Goal: Task Accomplishment & Management: Complete application form

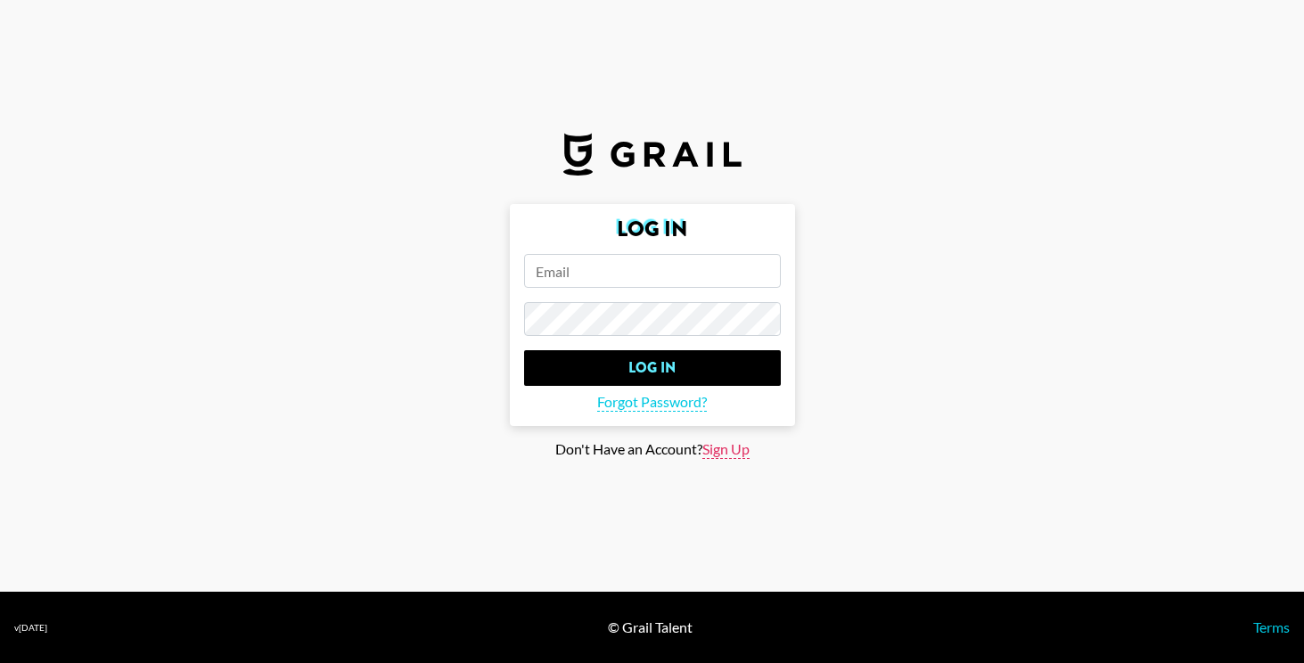
click at [716, 452] on span "Sign Up" at bounding box center [725, 449] width 47 height 19
type input "Sign Up"
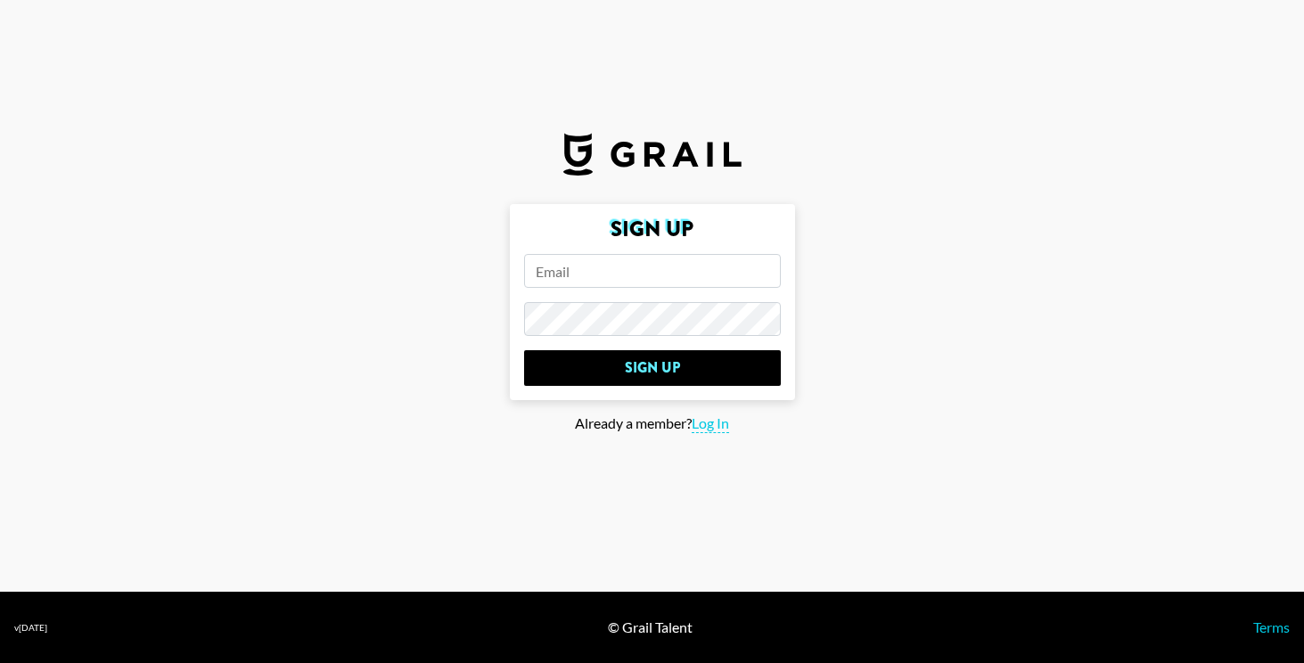
click at [607, 274] on input "email" at bounding box center [652, 271] width 257 height 34
type input "[EMAIL_ADDRESS][DOMAIN_NAME]"
click at [524, 350] on input "Sign Up" at bounding box center [652, 368] width 257 height 36
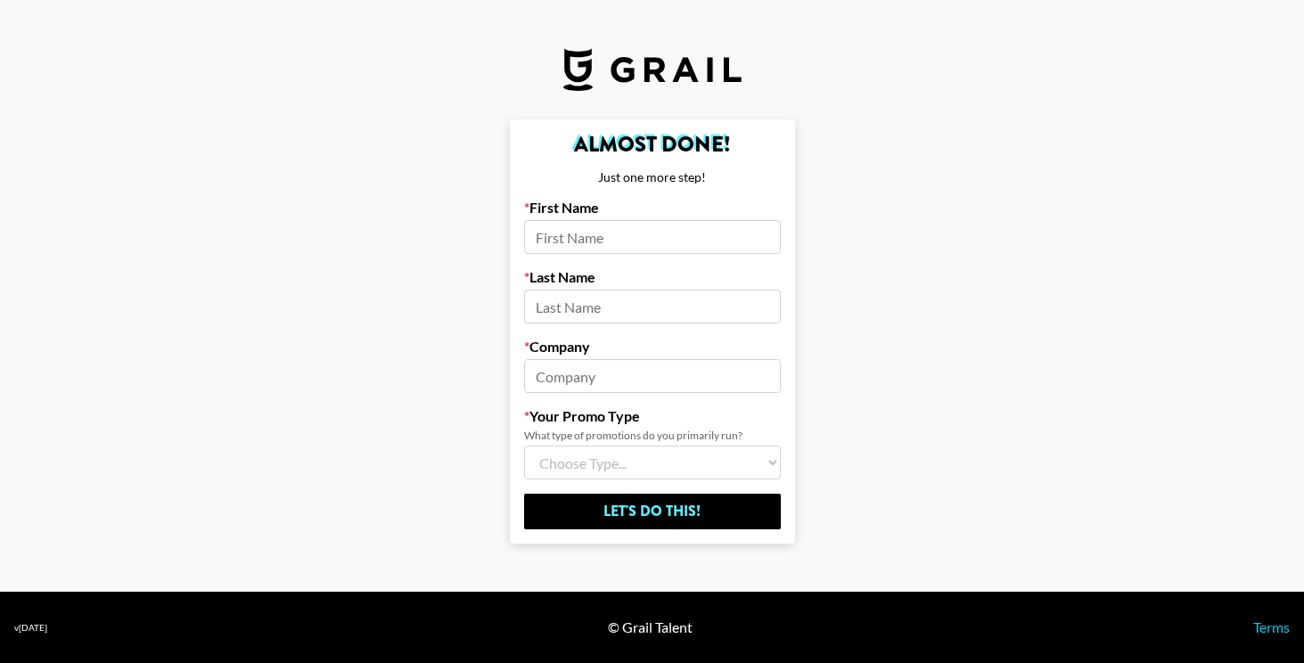
click at [572, 238] on input at bounding box center [652, 237] width 257 height 34
type input "[PERSON_NAME]"
type input "Soft Shock"
click at [646, 459] on select "Choose Type... Song Promos Brand Promos Both (I work at an Agency)" at bounding box center [652, 463] width 257 height 34
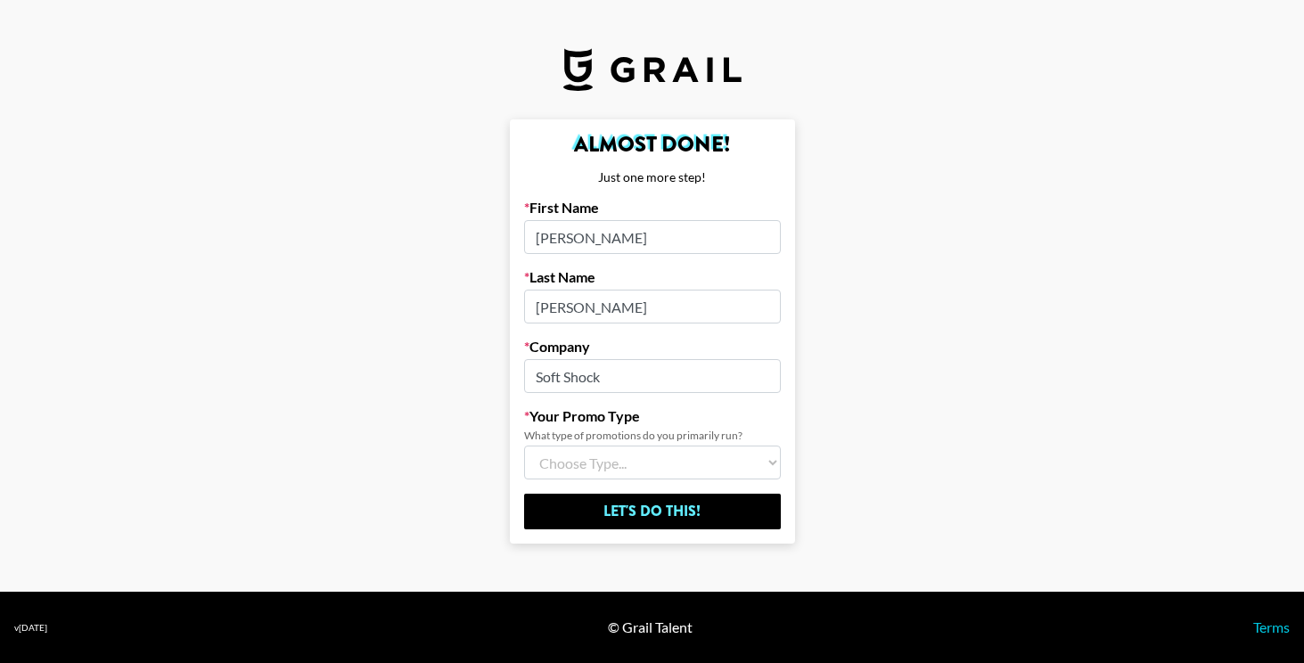
select select "Song"
click at [524, 446] on select "Choose Type... Song Promos Brand Promos Both (I work at an Agency)" at bounding box center [652, 463] width 257 height 34
click at [638, 460] on select "Choose Type... Song Promos Brand Promos Both (I work at an Agency)" at bounding box center [652, 463] width 257 height 34
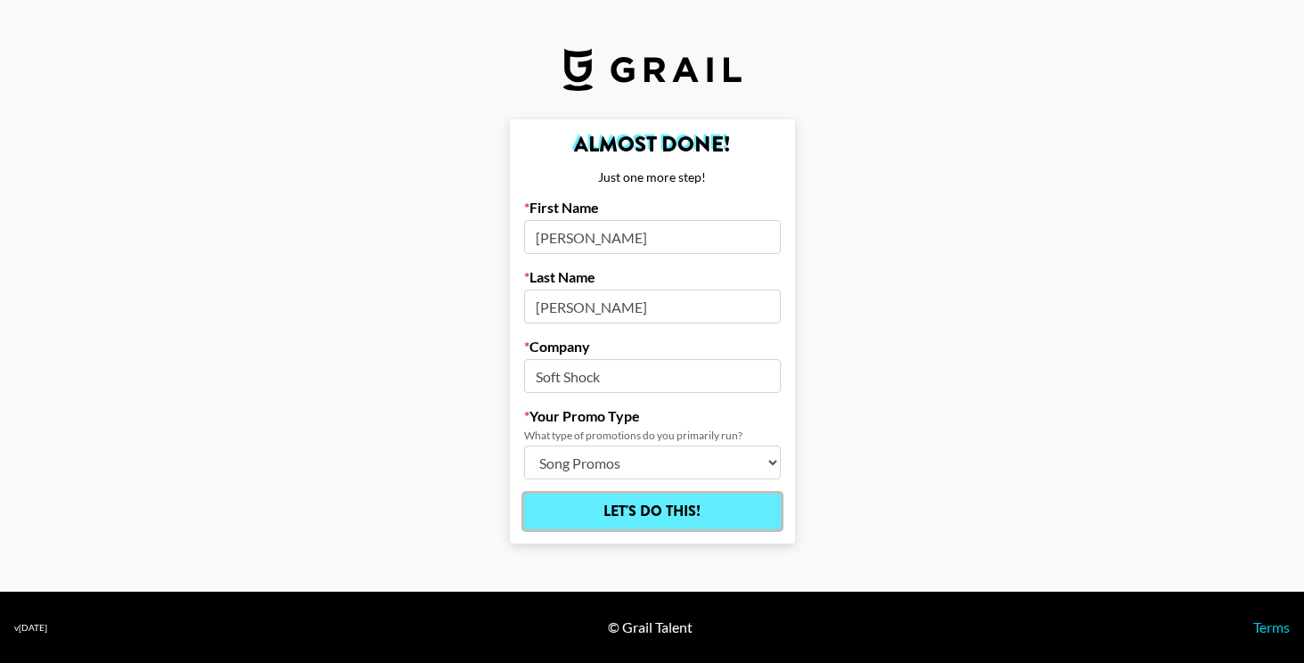
click at [699, 511] on input "Let's Do This!" at bounding box center [652, 512] width 257 height 36
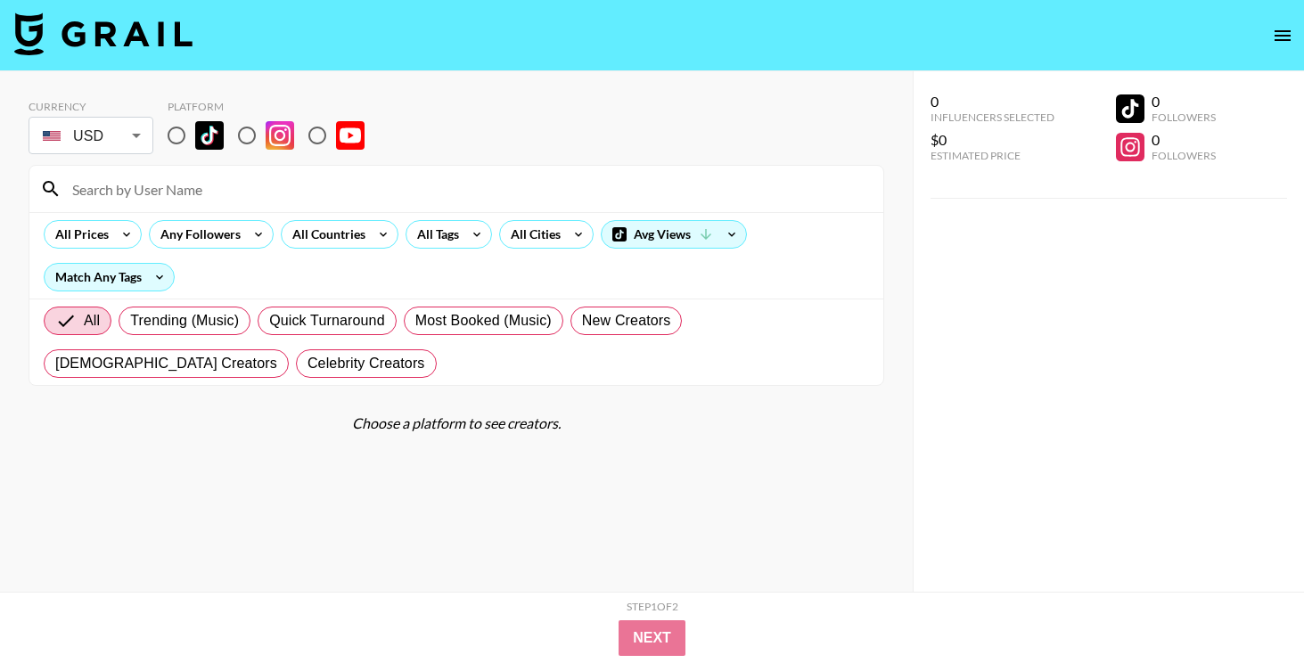
click at [248, 138] on input "radio" at bounding box center [246, 135] width 37 height 37
radio input "true"
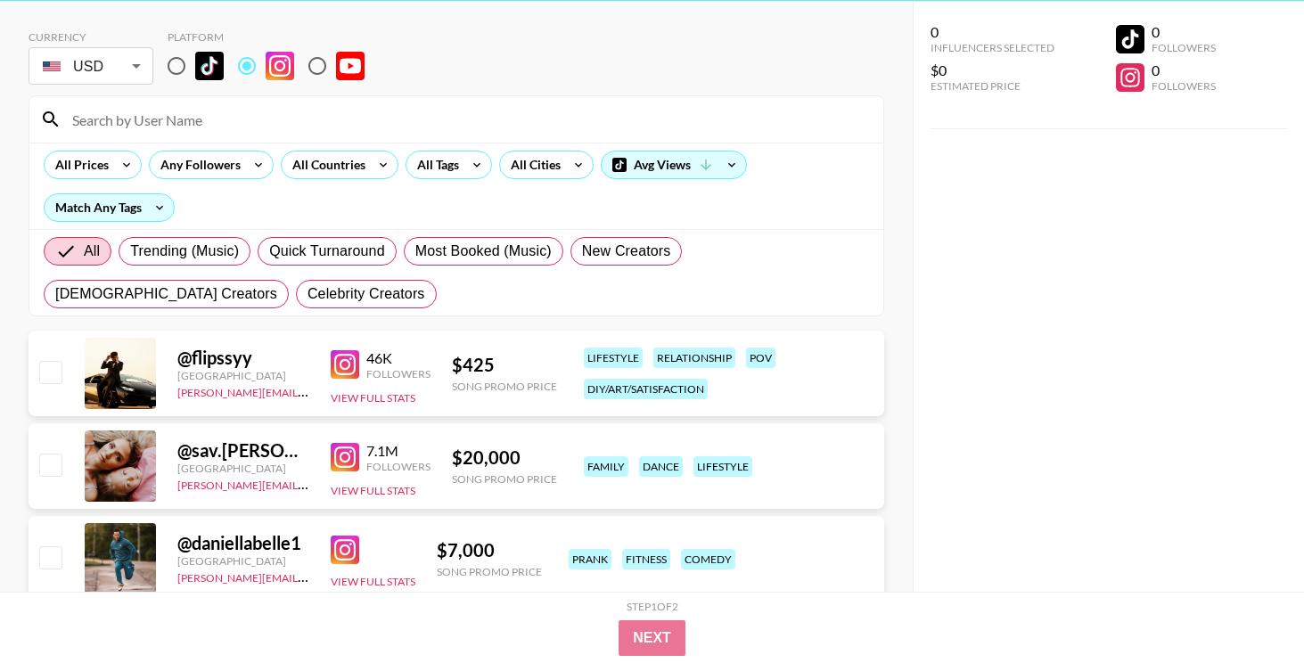
scroll to position [68, 0]
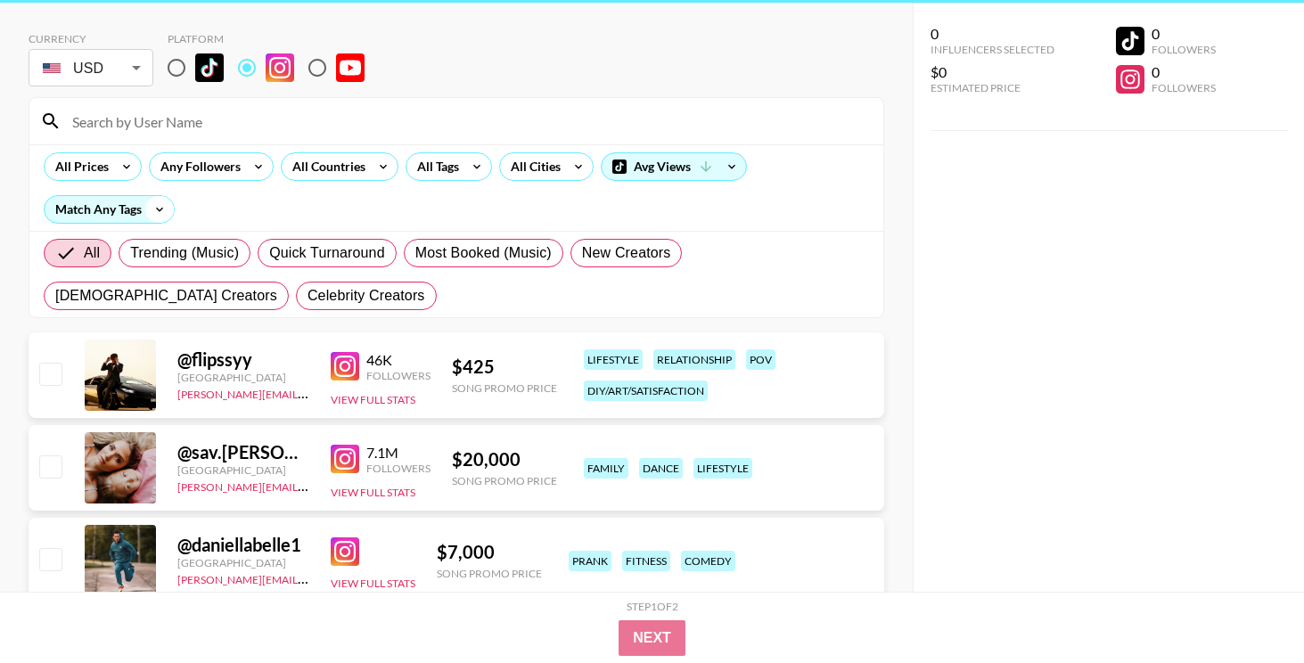
click at [147, 211] on icon at bounding box center [159, 209] width 29 height 27
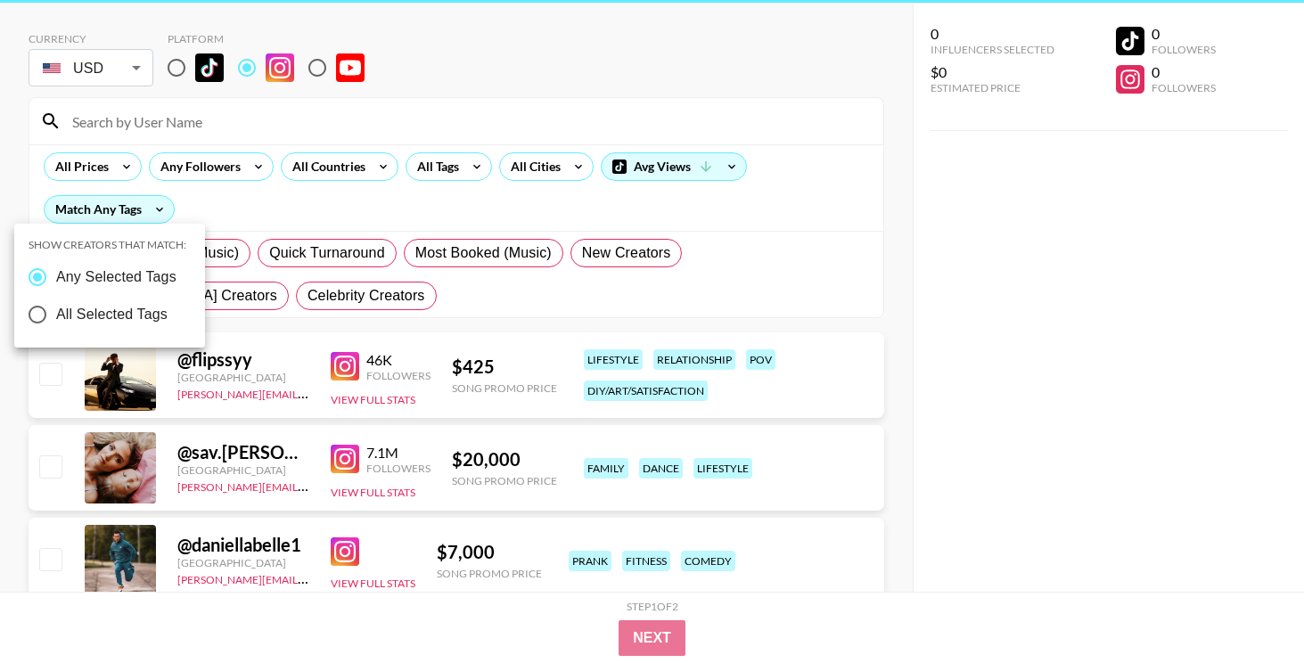
click at [227, 213] on div at bounding box center [652, 331] width 1304 height 663
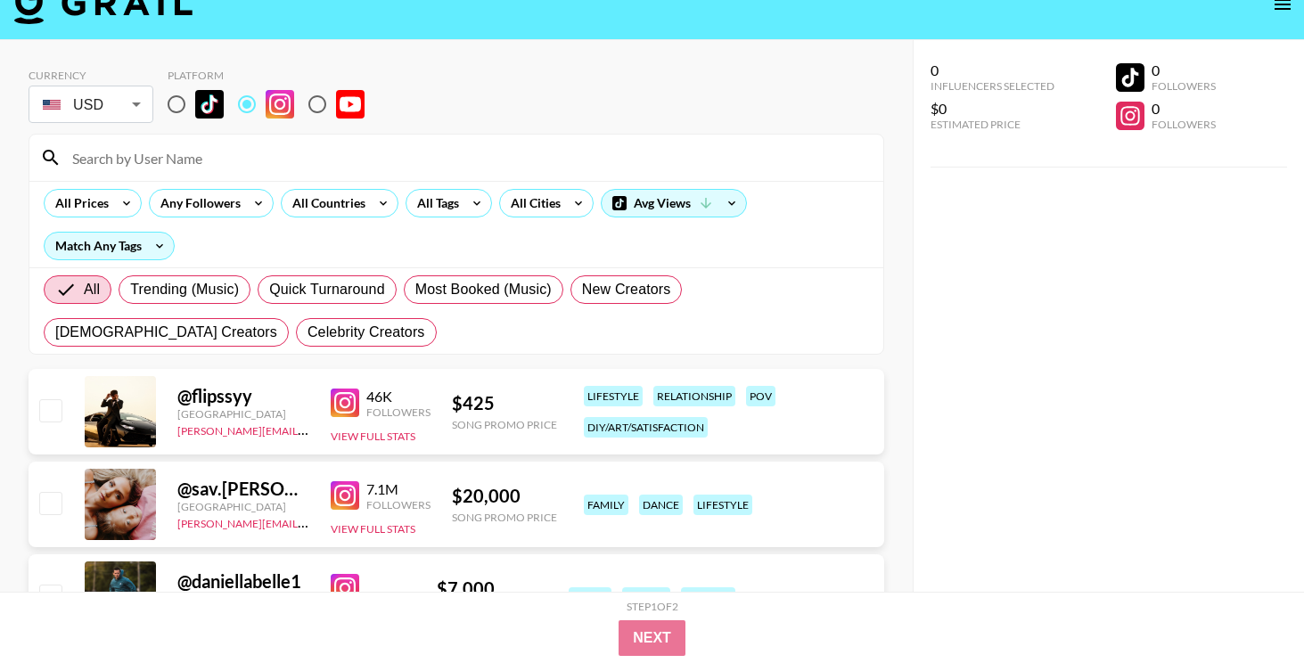
scroll to position [0, 0]
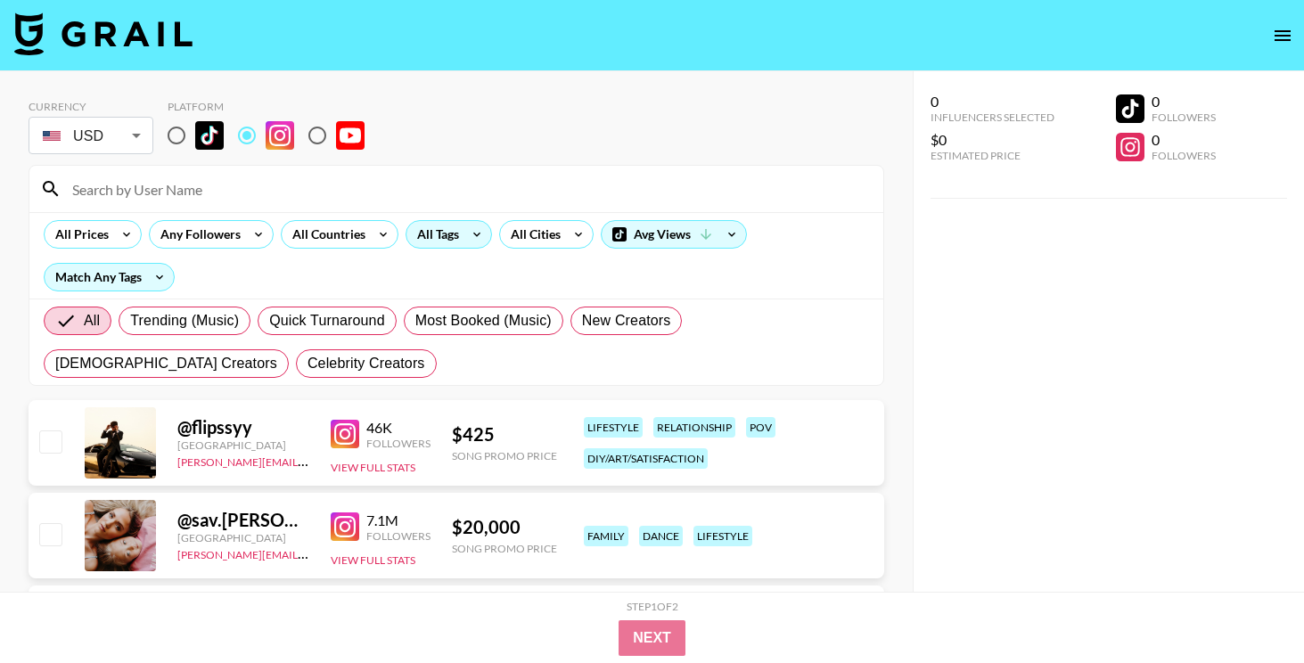
click at [449, 228] on div "All Tags" at bounding box center [434, 234] width 56 height 27
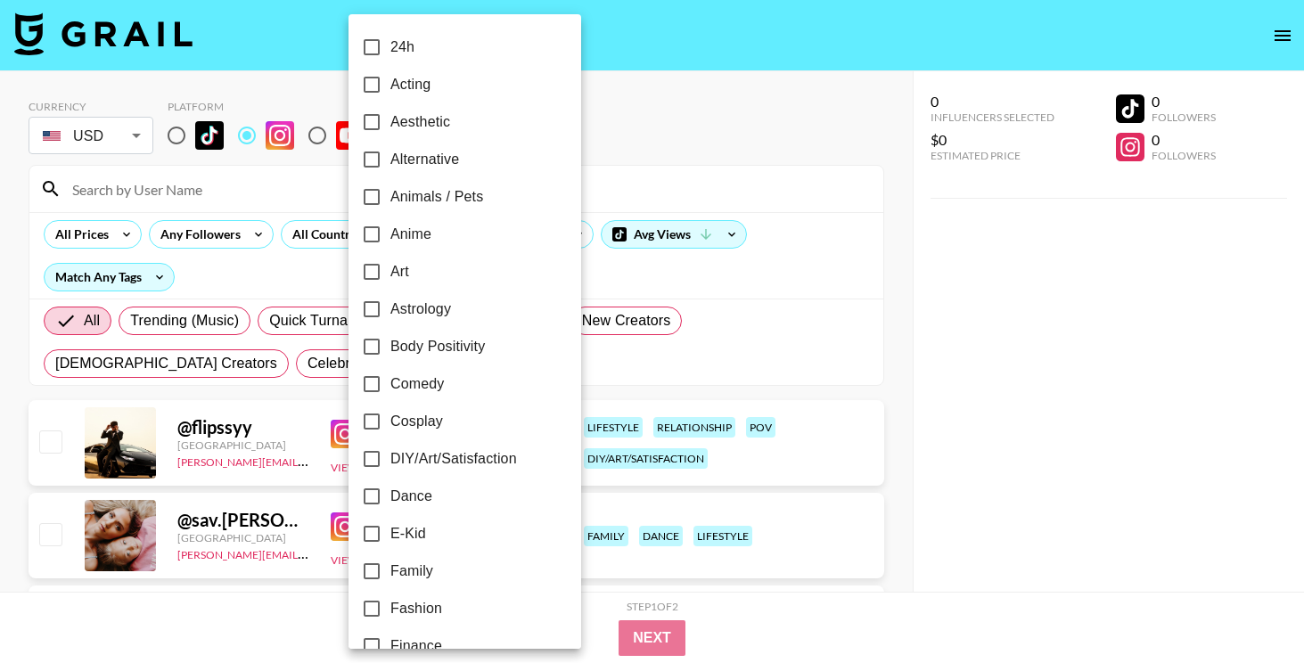
click at [378, 155] on input "Alternative" at bounding box center [371, 159] width 37 height 37
checkbox input "true"
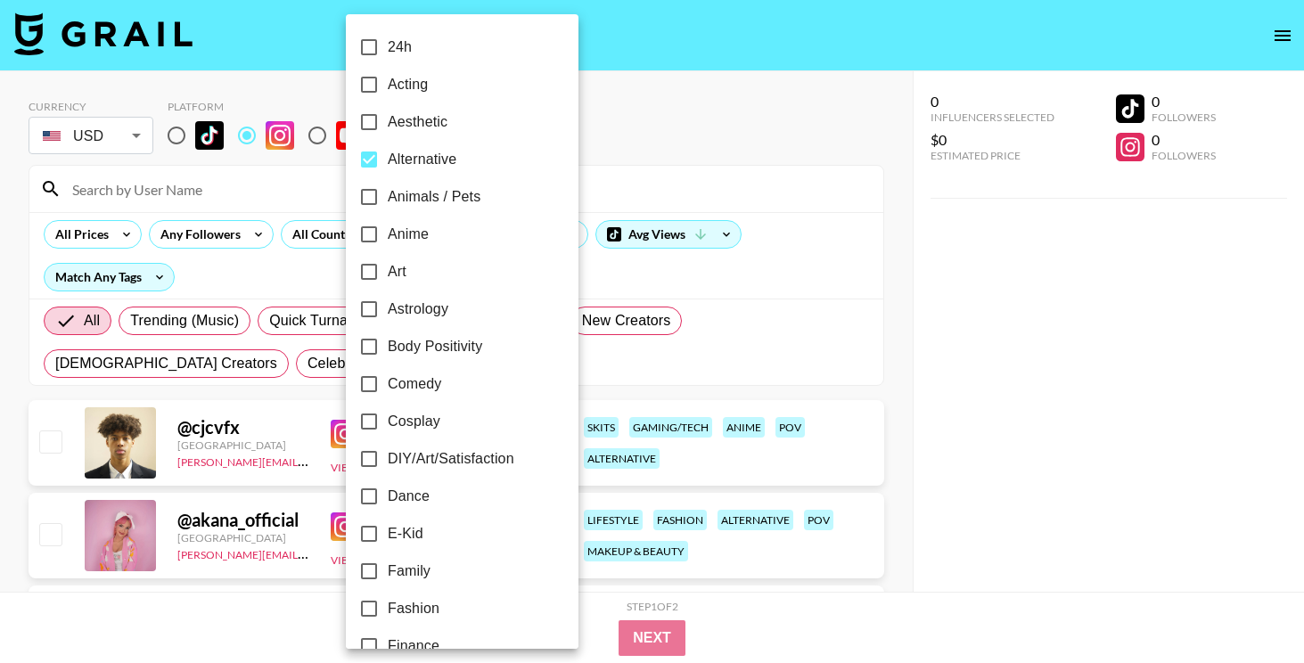
click at [860, 254] on div at bounding box center [652, 331] width 1304 height 663
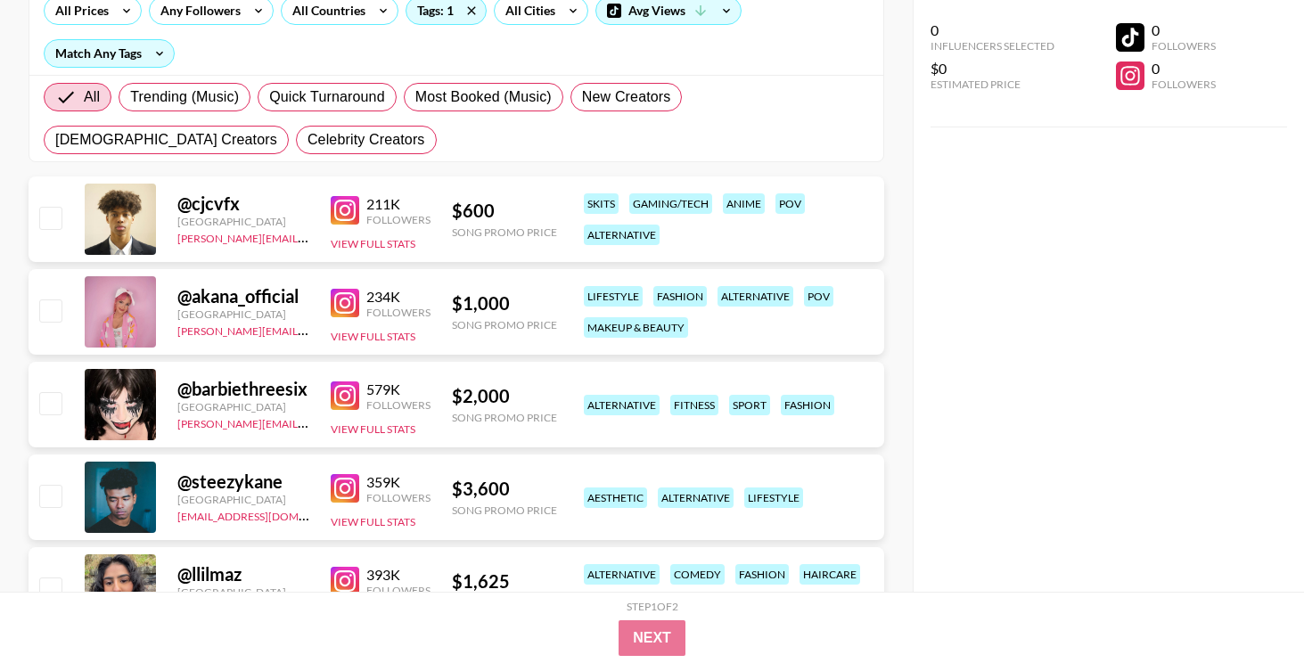
scroll to position [268, 0]
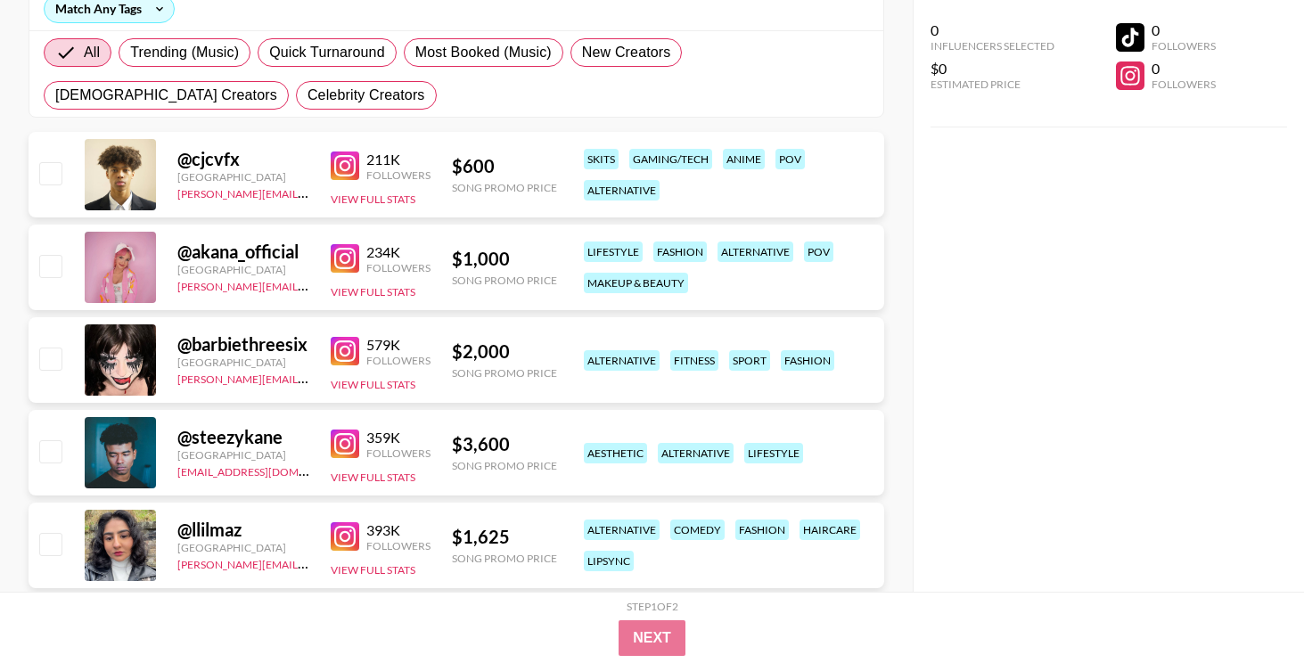
click at [348, 264] on img at bounding box center [345, 258] width 29 height 29
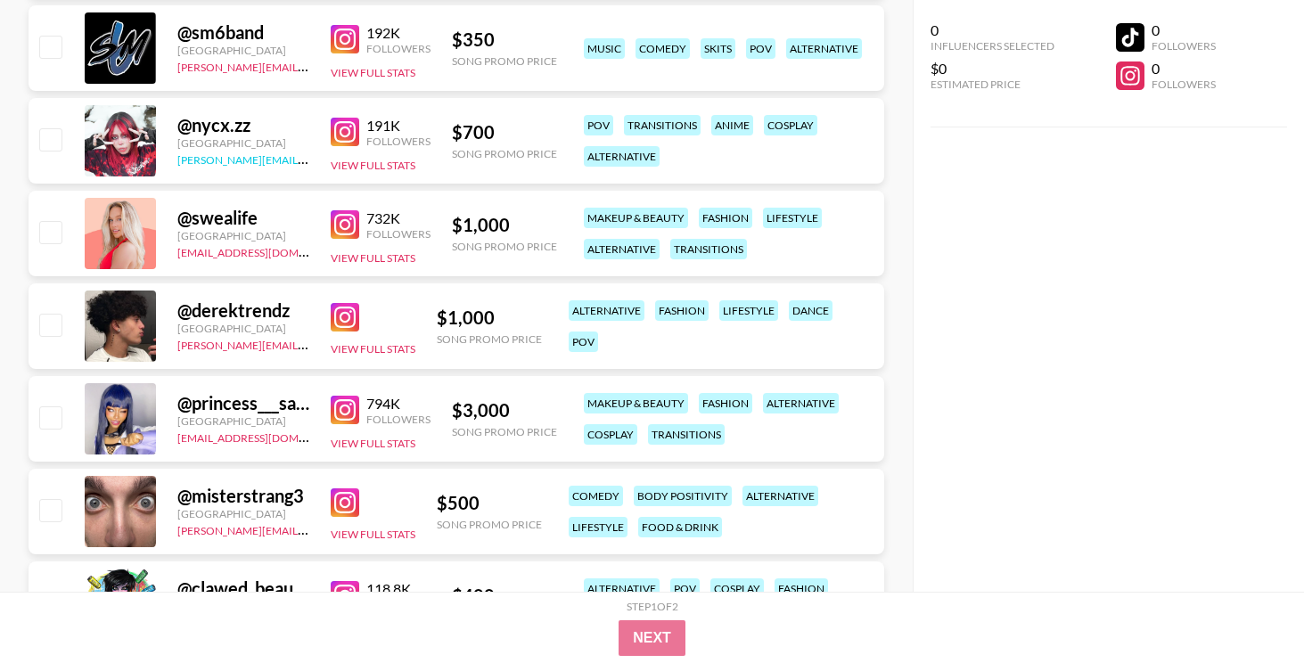
scroll to position [1049, 0]
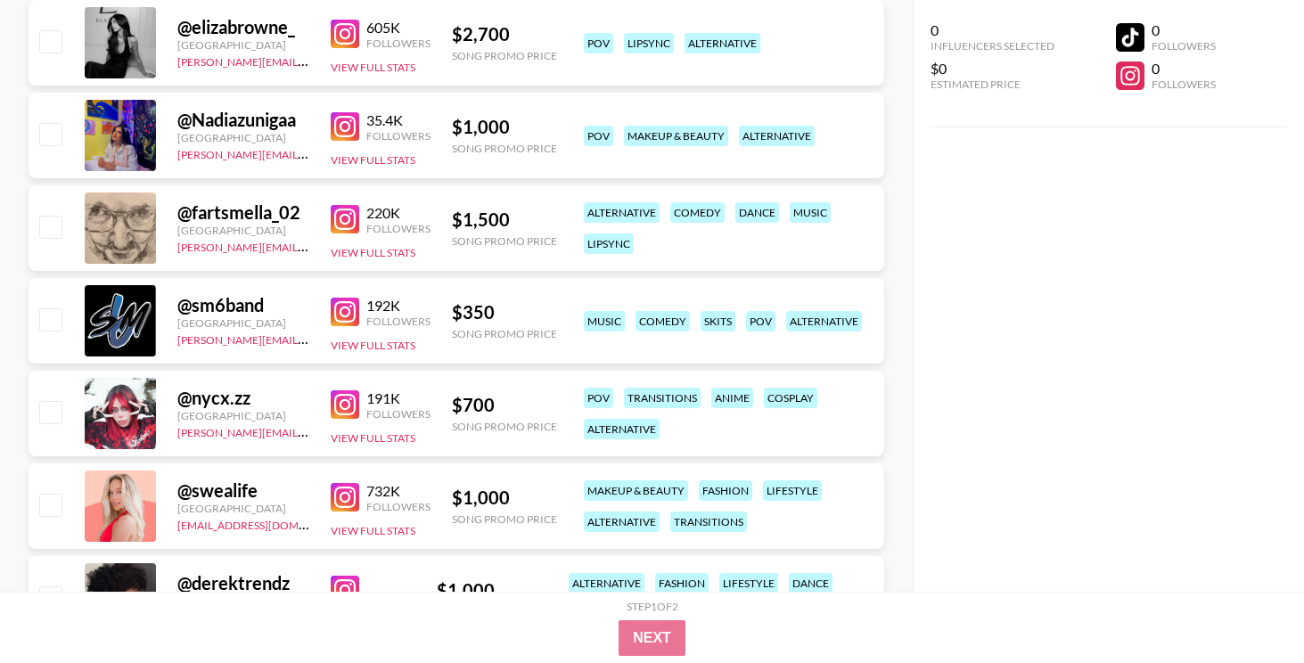
click at [352, 127] on img at bounding box center [345, 126] width 29 height 29
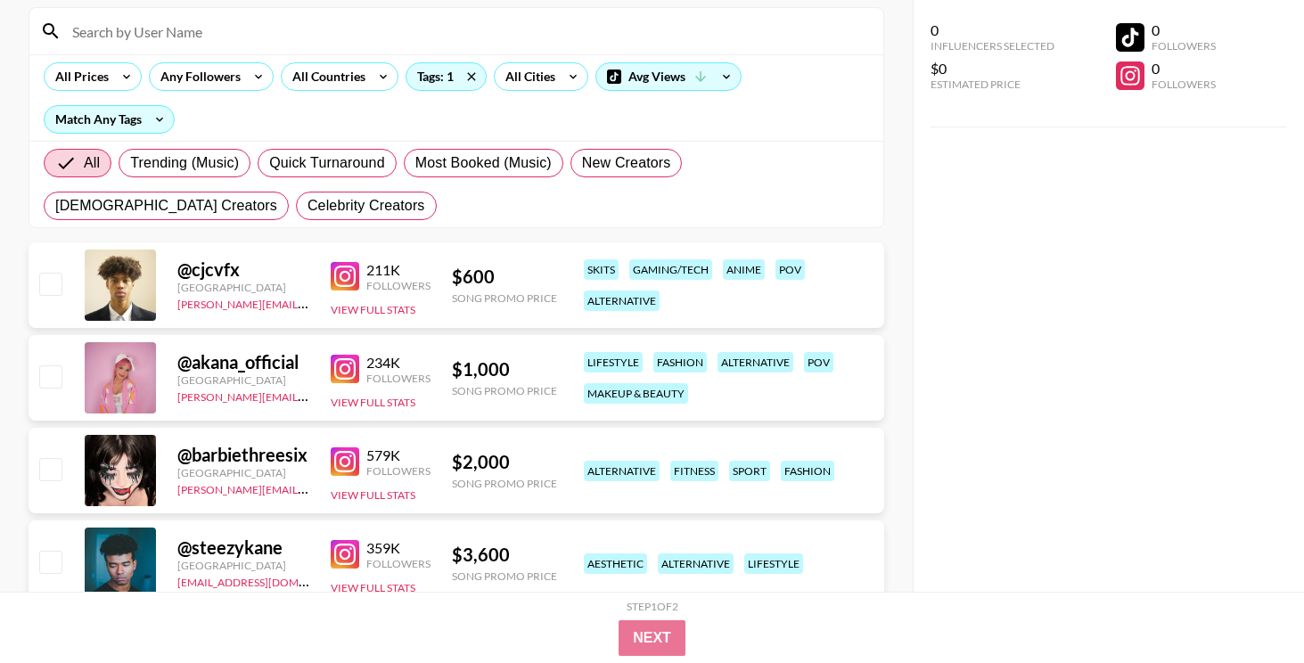
scroll to position [0, 0]
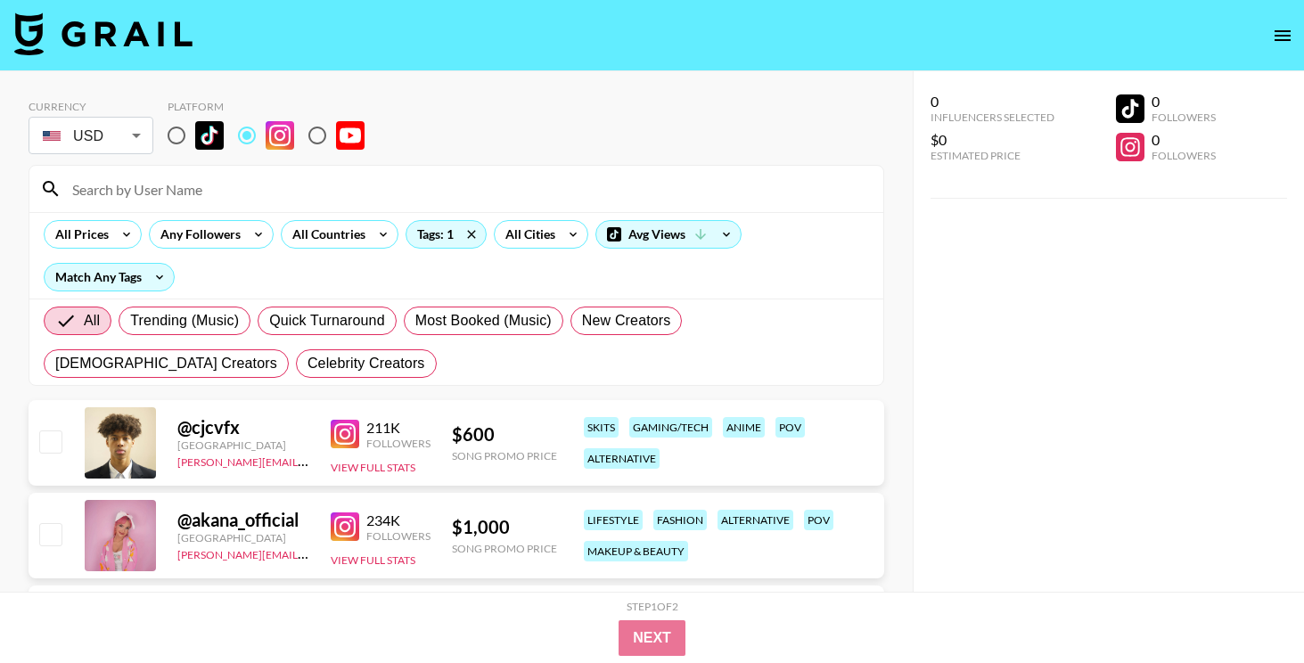
click at [182, 134] on input "radio" at bounding box center [176, 135] width 37 height 37
radio input "true"
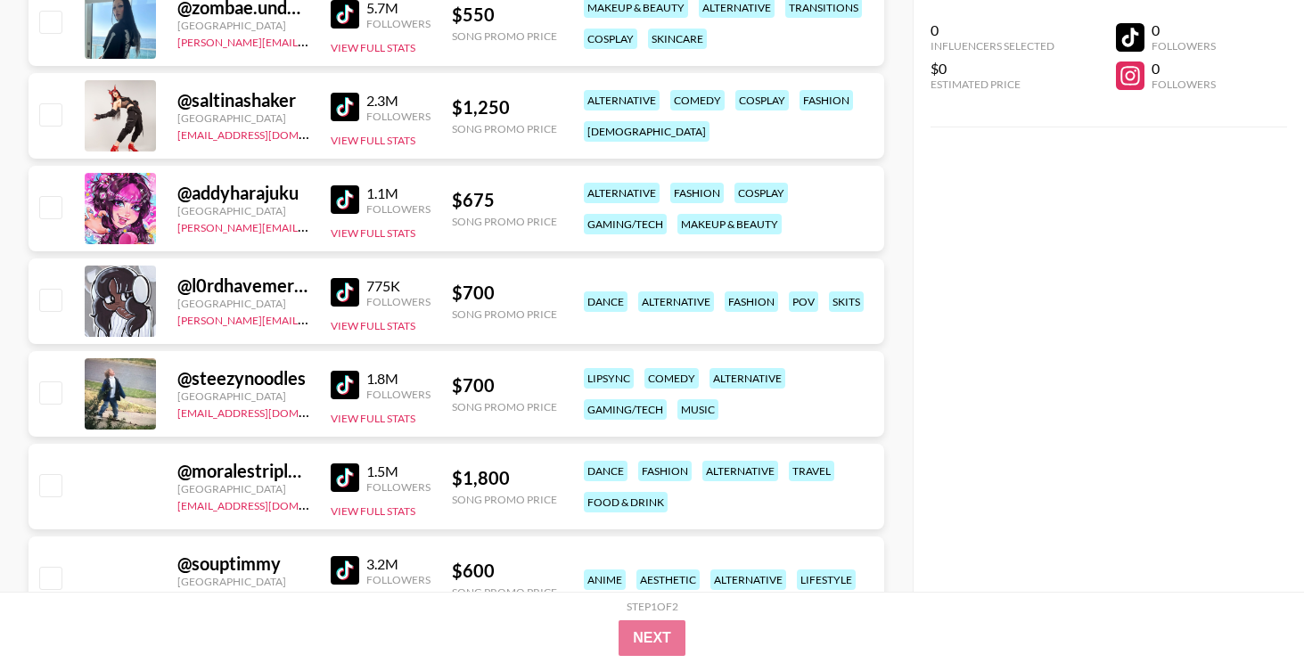
scroll to position [4148, 0]
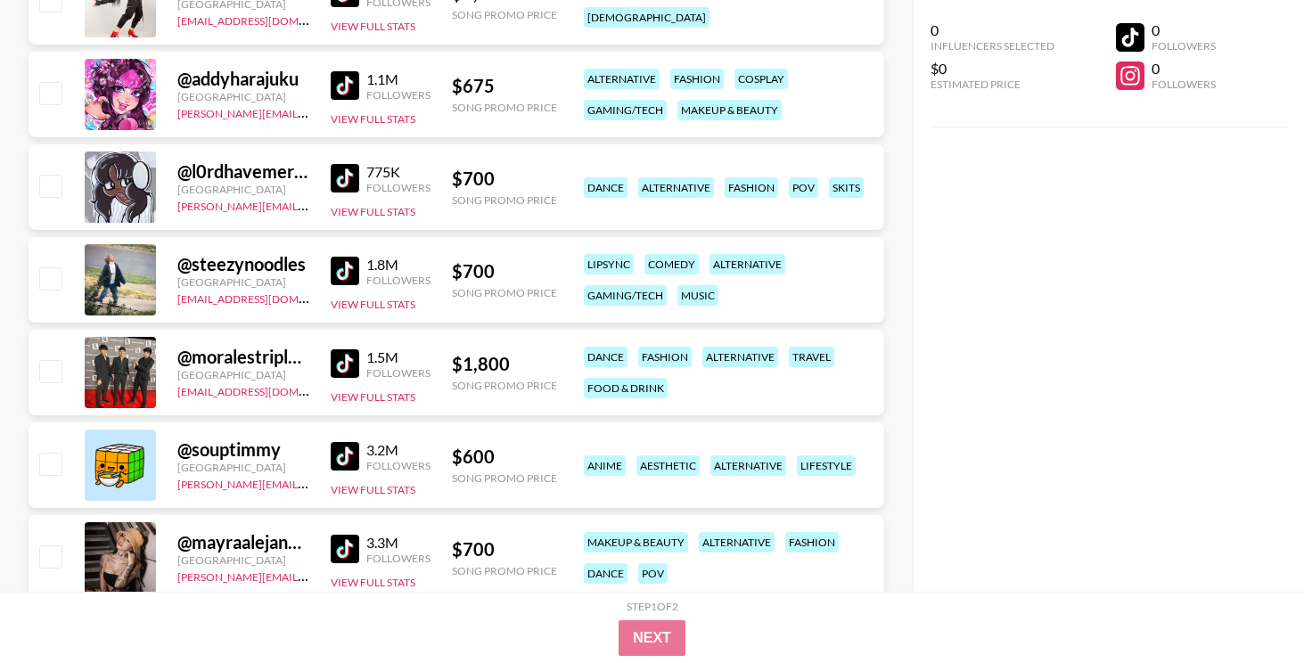
click at [337, 180] on img at bounding box center [345, 178] width 29 height 29
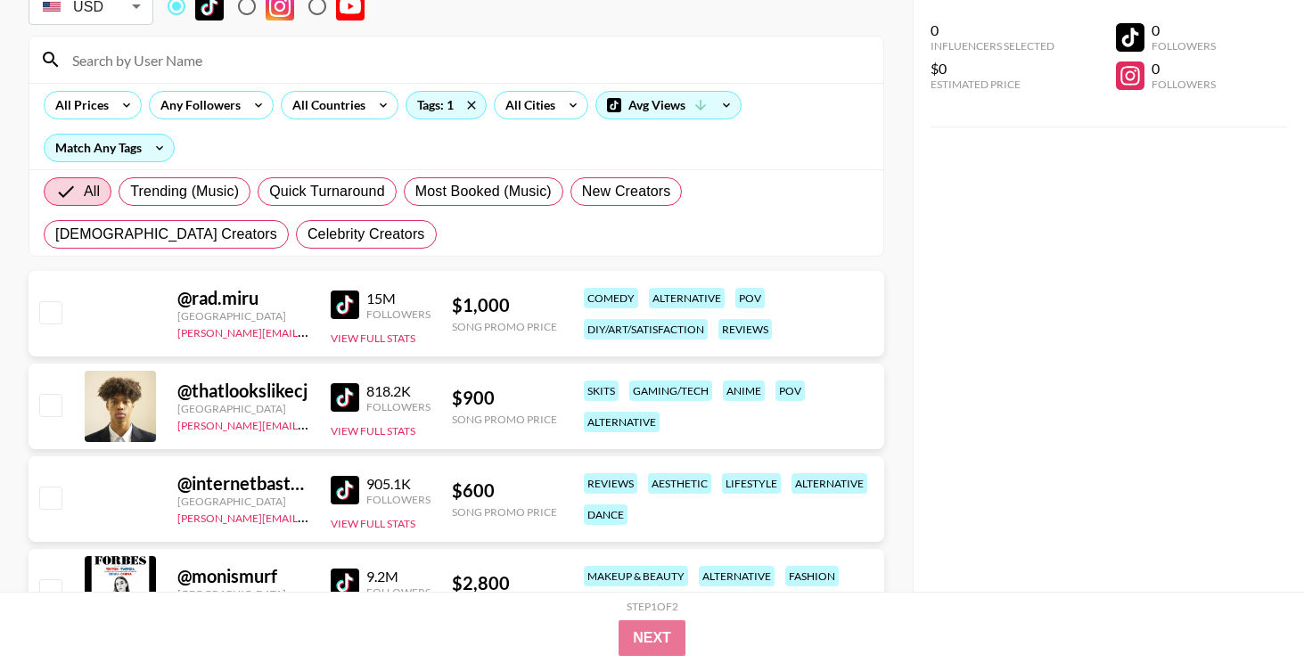
scroll to position [0, 0]
